Goal: Task Accomplishment & Management: Use online tool/utility

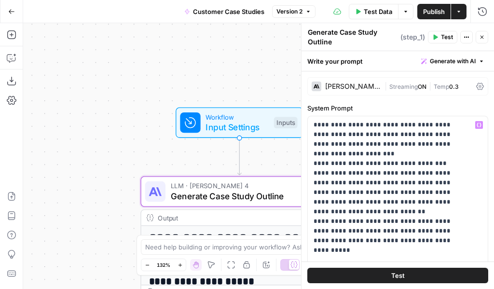
scroll to position [550, 0]
